Goal: Transaction & Acquisition: Purchase product/service

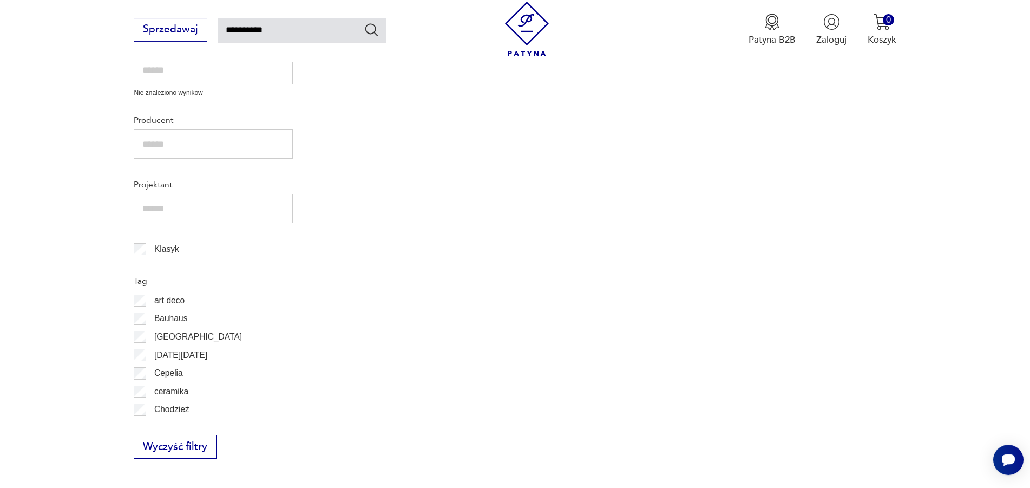
scroll to position [504, 0]
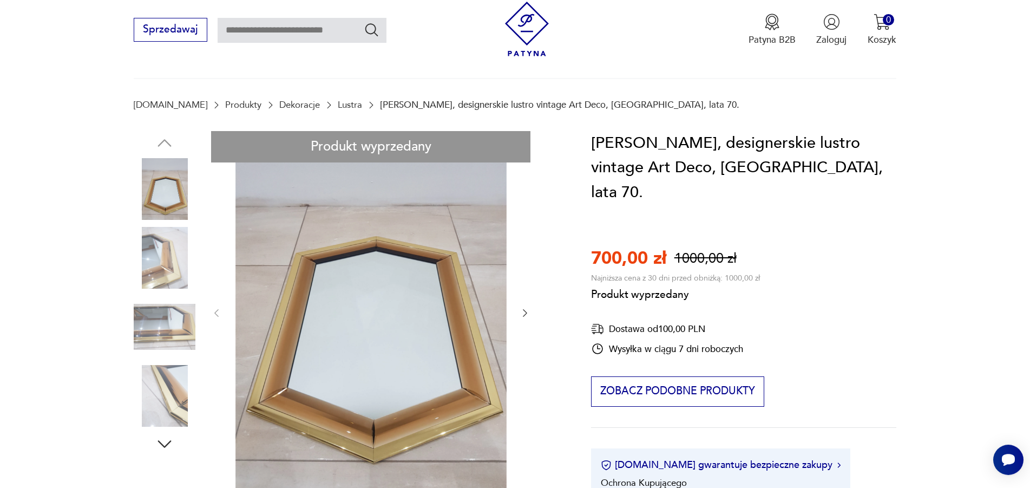
scroll to position [110, 0]
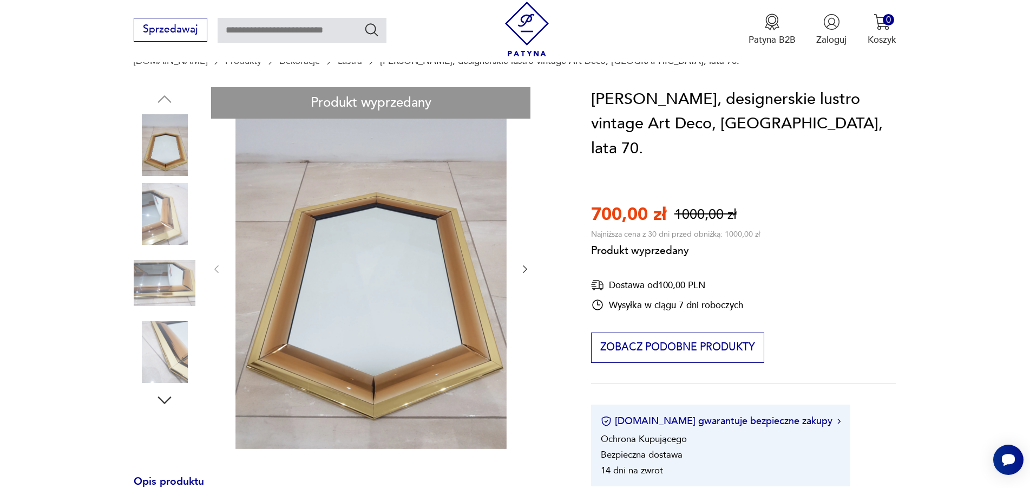
click at [526, 269] on div "Produkt wyprzedany Opis produktu Schoninger niemiecka designerska firma produku…" at bounding box center [347, 476] width 426 height 778
click at [141, 225] on div "Produkt wyprzedany Opis produktu Schoninger niemiecka designerska firma produku…" at bounding box center [347, 476] width 426 height 778
click at [152, 224] on div "Produkt wyprzedany Opis produktu Schoninger niemiecka designerska firma produku…" at bounding box center [347, 476] width 426 height 778
click at [147, 272] on div "Produkt wyprzedany Opis produktu Schoninger niemiecka designerska firma produku…" at bounding box center [347, 476] width 426 height 778
